Goal: Task Accomplishment & Management: Manage account settings

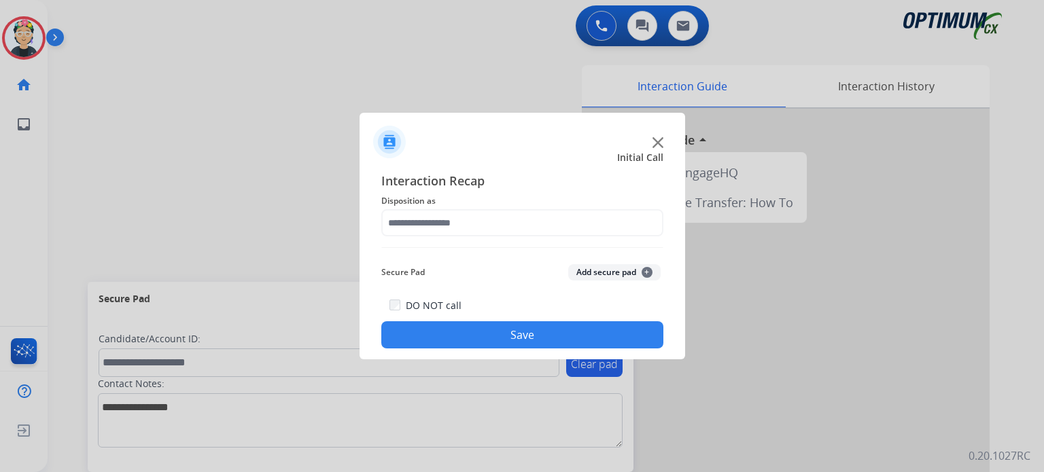
click at [656, 149] on div at bounding box center [521, 137] width 325 height 48
click at [656, 143] on img at bounding box center [657, 142] width 11 height 11
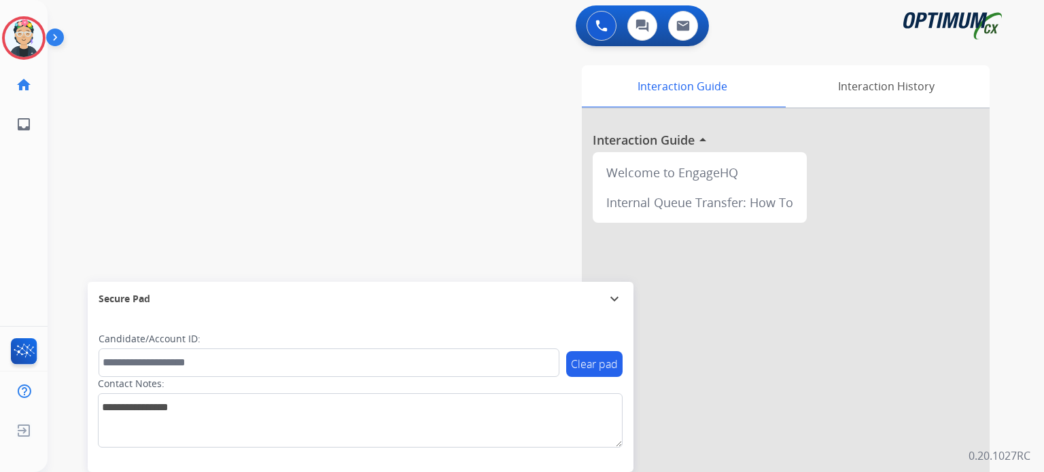
click at [656, 143] on div at bounding box center [786, 362] width 408 height 507
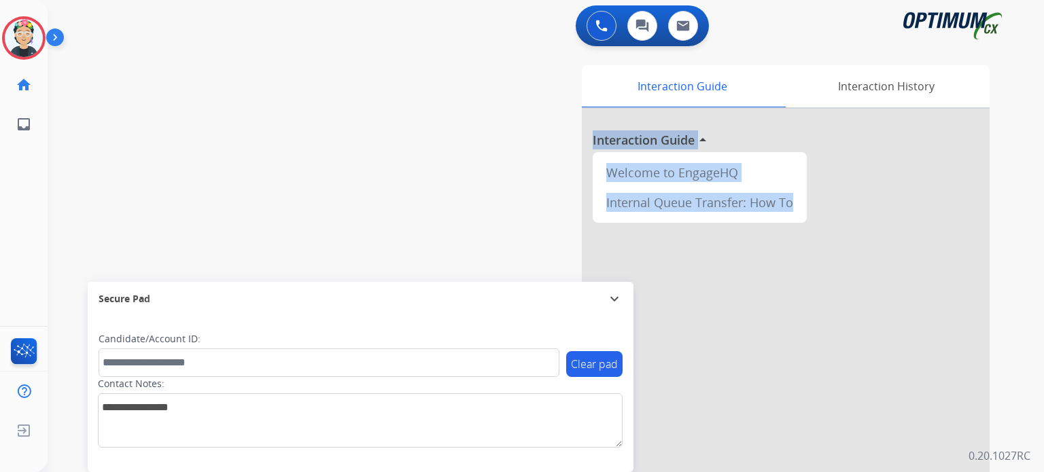
click at [656, 143] on h3 "Interaction Guide" at bounding box center [644, 139] width 102 height 19
click at [12, 46] on img at bounding box center [24, 38] width 38 height 38
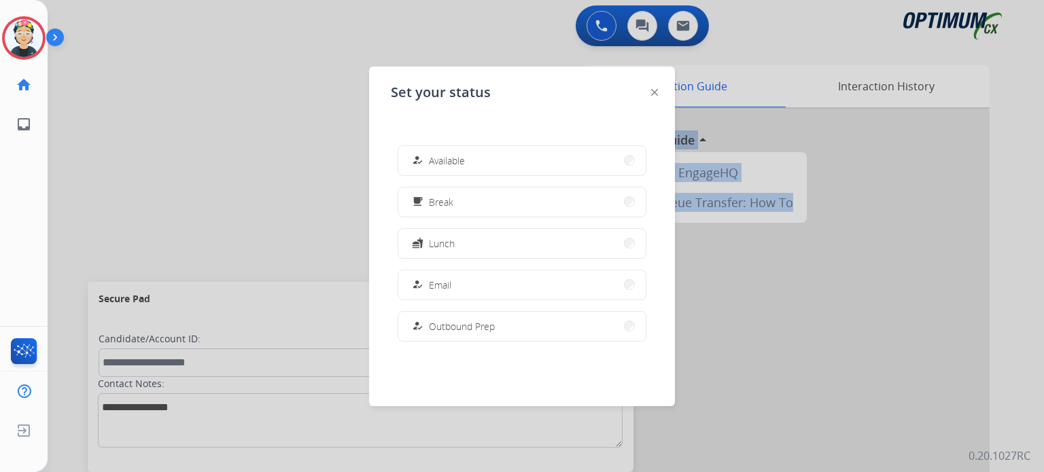
click at [440, 236] on span "Lunch" at bounding box center [442, 243] width 26 height 14
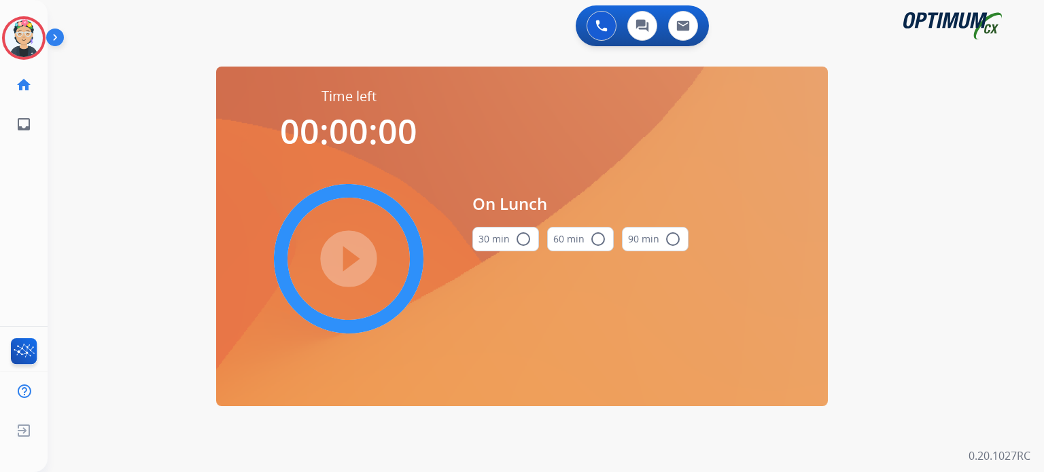
click at [521, 239] on mat-icon "radio_button_unchecked" at bounding box center [523, 239] width 16 height 16
click at [346, 263] on mat-icon "play_circle_filled" at bounding box center [348, 259] width 16 height 16
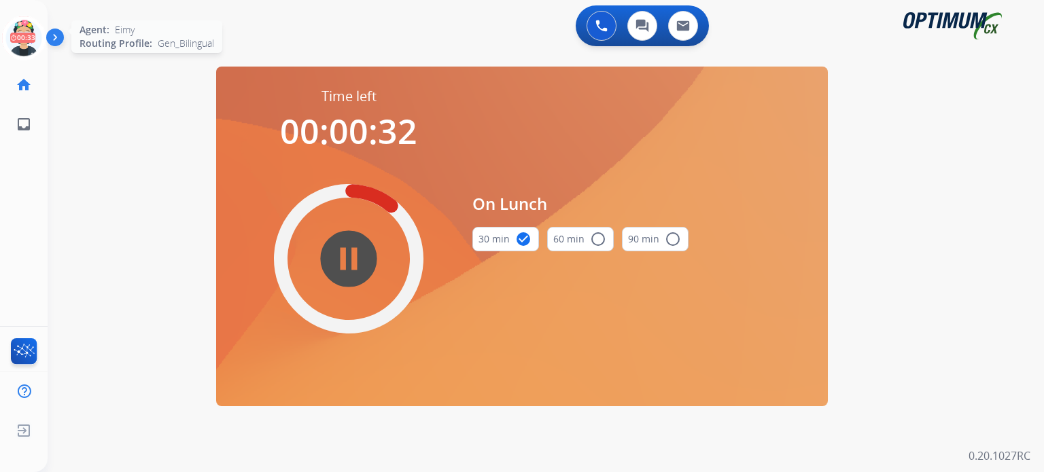
click at [29, 45] on icon at bounding box center [24, 38] width 44 height 44
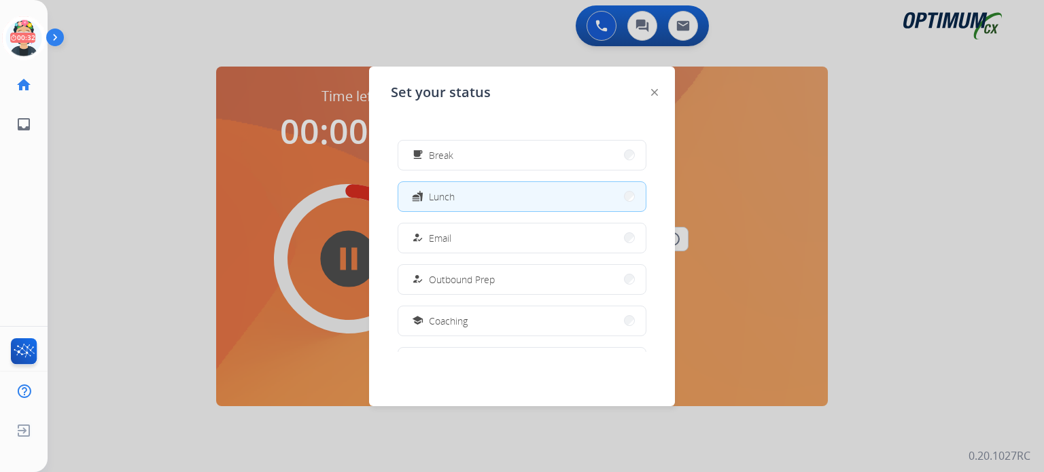
scroll to position [272, 0]
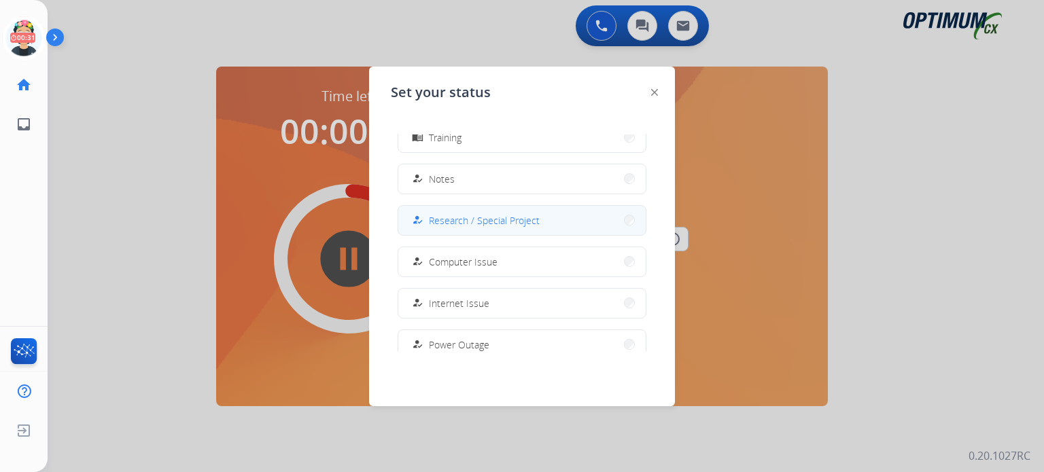
click at [482, 222] on span "Research / Special Project" at bounding box center [484, 220] width 111 height 14
